Goal: Task Accomplishment & Management: Use online tool/utility

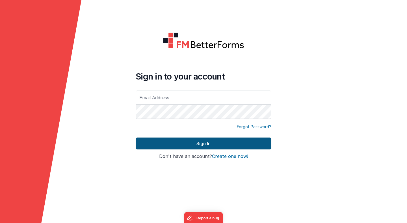
type input "[PERSON_NAME][EMAIL_ADDRESS][PERSON_NAME][DOMAIN_NAME]"
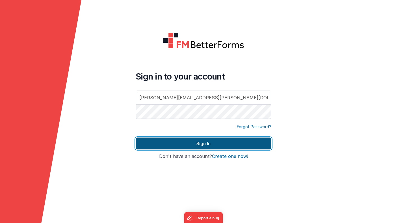
click at [202, 144] on button "Sign In" at bounding box center [204, 143] width 136 height 12
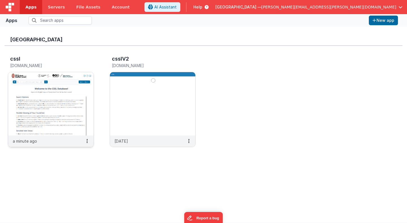
click at [76, 90] on img at bounding box center [50, 103] width 85 height 63
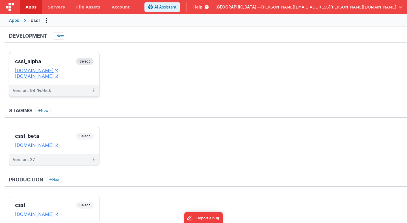
click at [86, 62] on span "Select" at bounding box center [85, 61] width 18 height 7
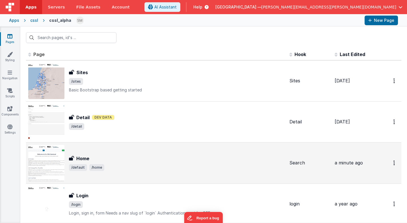
click at [88, 155] on h3 "Home" at bounding box center [82, 158] width 13 height 7
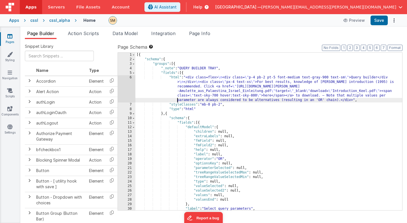
click at [176, 101] on div "[{ "schema" : { "groups" : [{ "_note" : "QUERY BUILDER TRAY" , "fields" : [{ "h…" at bounding box center [268, 136] width 267 height 167
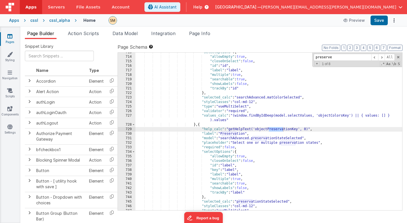
scroll to position [7719, 0]
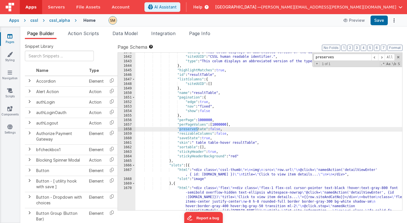
type input "preserves"
click at [216, 129] on div ""dating" : "This colum displays an abbreviated version of the dating informatio…" at bounding box center [268, 147] width 267 height 194
click at [377, 23] on button "Save" at bounding box center [379, 21] width 17 height 10
click at [216, 129] on div ""dating" : "This colum displays an abbreviated version of the dating informatio…" at bounding box center [268, 147] width 267 height 194
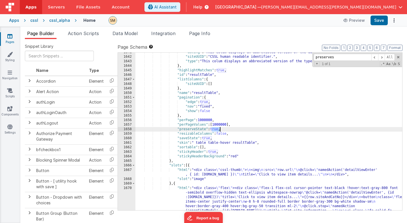
click at [216, 129] on div ""dating" : "This colum displays an abbreviated version of the dating informatio…" at bounding box center [268, 147] width 267 height 194
click at [382, 21] on button "Save" at bounding box center [379, 21] width 17 height 10
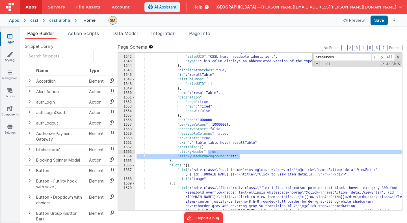
drag, startPoint x: 242, startPoint y: 156, endPoint x: 207, endPoint y: 153, distance: 35.2
click at [208, 153] on div ""dating" : "This colum displays an abbreviated version of the dating informatio…" at bounding box center [268, 147] width 267 height 194
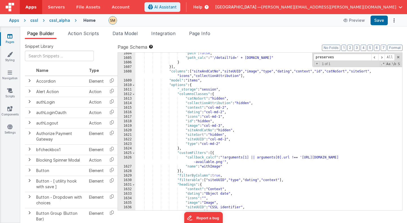
scroll to position [7573, 0]
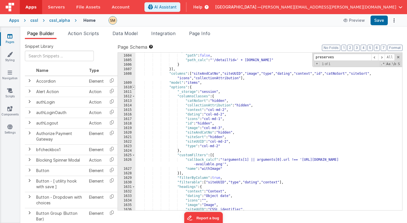
click at [133, 87] on span at bounding box center [133, 87] width 3 height 5
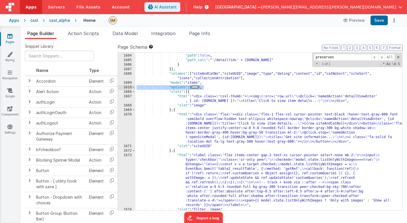
drag, startPoint x: 208, startPoint y: 87, endPoint x: 126, endPoint y: 87, distance: 81.1
click at [126, 87] on div "1603 1604 1605 1606 1607 1608 1609 1610 1666 1667 1668 1669 1670 1671 1672 1673…" at bounding box center [260, 131] width 285 height 158
click at [133, 87] on span at bounding box center [133, 87] width 3 height 5
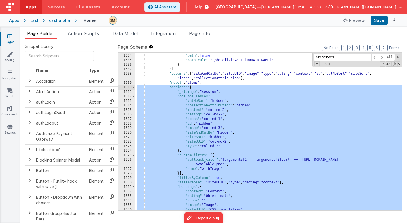
click at [173, 98] on div ""options" : { "path" : false , "path_calc" : "'/detail?id=' + [DOMAIN_NAME]" } …" at bounding box center [268, 132] width 267 height 167
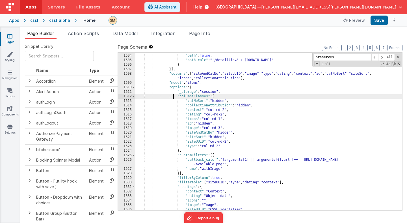
click at [182, 91] on div ""options" : { "path" : false , "path_calc" : "'/detail?id=' + [DOMAIN_NAME]" } …" at bounding box center [268, 132] width 267 height 167
